Goal: Information Seeking & Learning: Learn about a topic

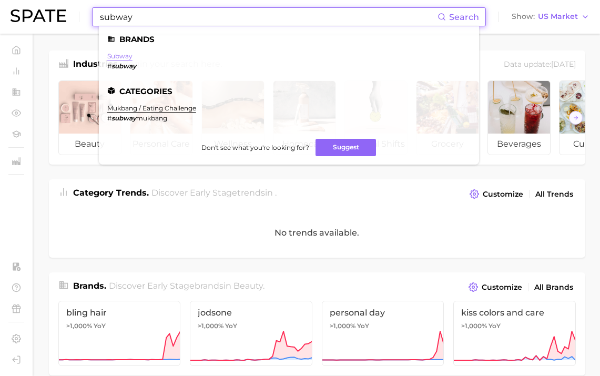
type input "subway"
click at [118, 56] on link "subway" at bounding box center [119, 56] width 25 height 8
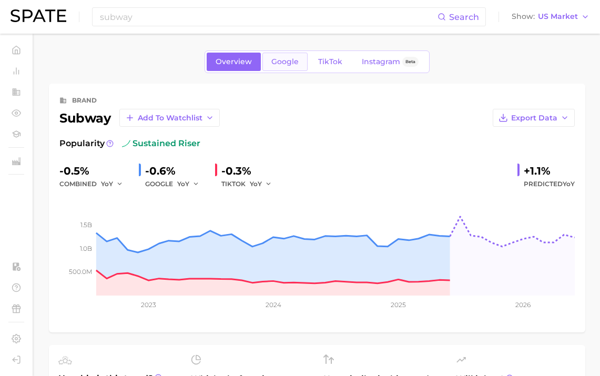
click at [295, 66] on span "Google" at bounding box center [284, 61] width 27 height 9
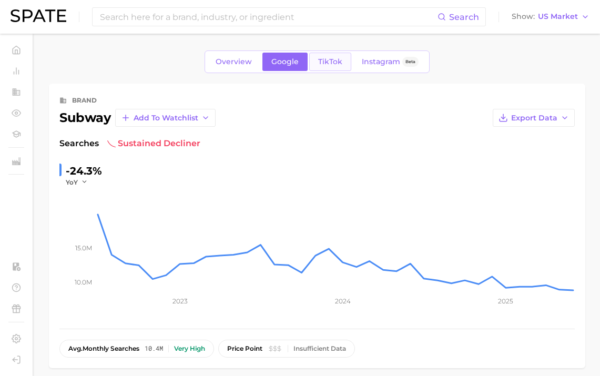
click at [332, 58] on span "TikTok" at bounding box center [330, 61] width 24 height 9
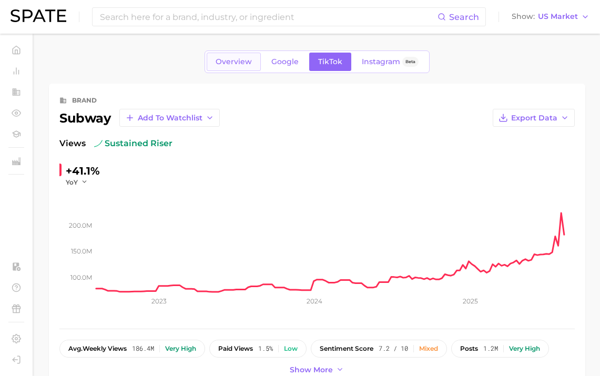
click at [249, 66] on span "Overview" at bounding box center [234, 61] width 36 height 9
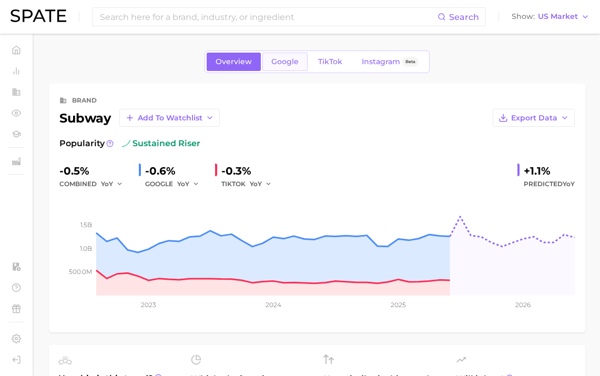
click at [290, 61] on span "Google" at bounding box center [284, 61] width 27 height 9
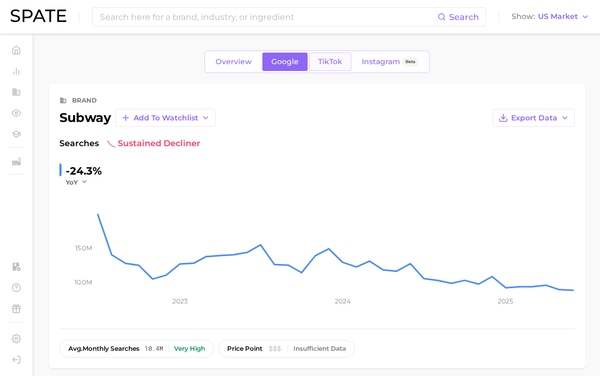
click at [336, 57] on span "TikTok" at bounding box center [330, 61] width 24 height 9
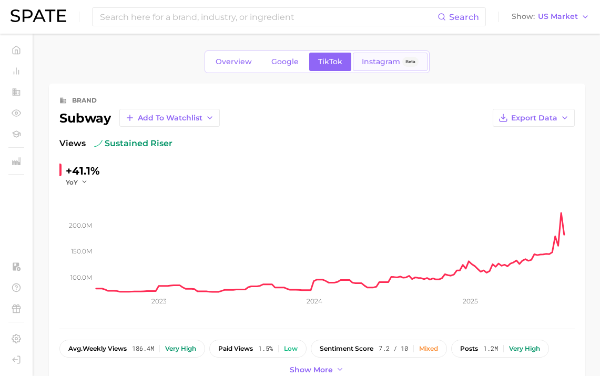
click at [373, 62] on span "Instagram" at bounding box center [381, 61] width 38 height 9
